Goal: Navigation & Orientation: Find specific page/section

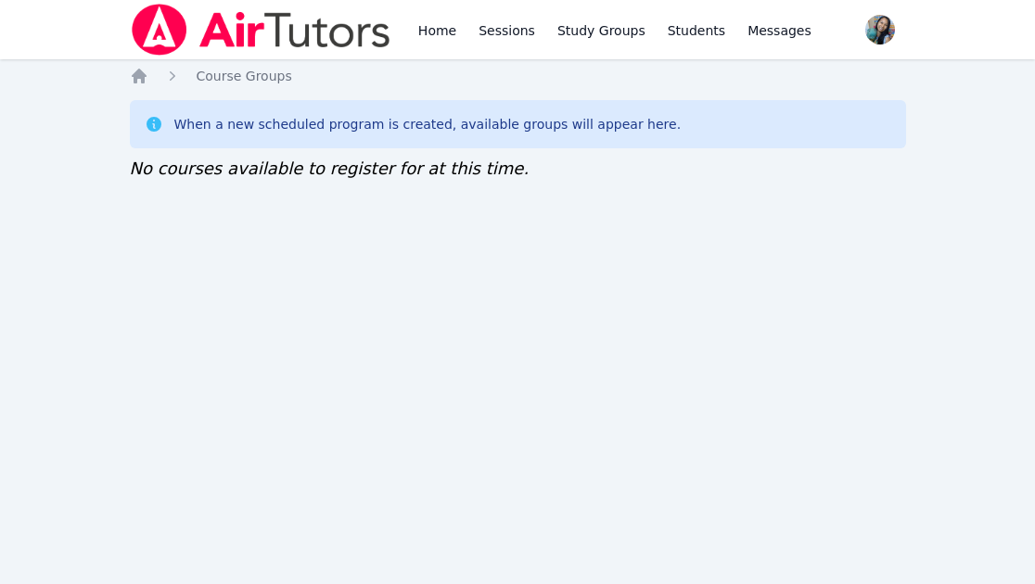
click at [860, 307] on div "Home Sessions Study Groups Students Messages Open user menu Sokha Lee Open main…" at bounding box center [517, 292] width 1035 height 584
